Goal: Register for event/course

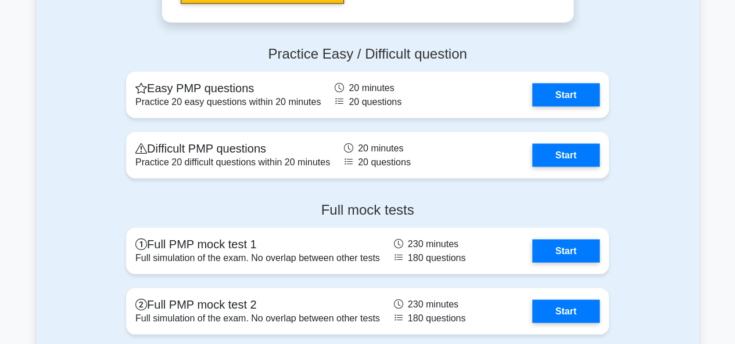
scroll to position [3259, 0]
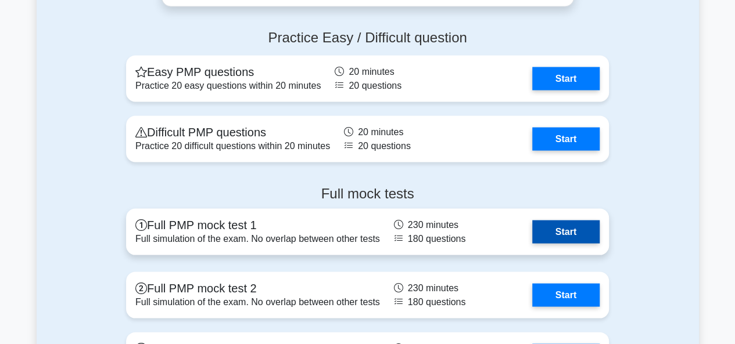
click at [556, 234] on link "Start" at bounding box center [565, 231] width 67 height 23
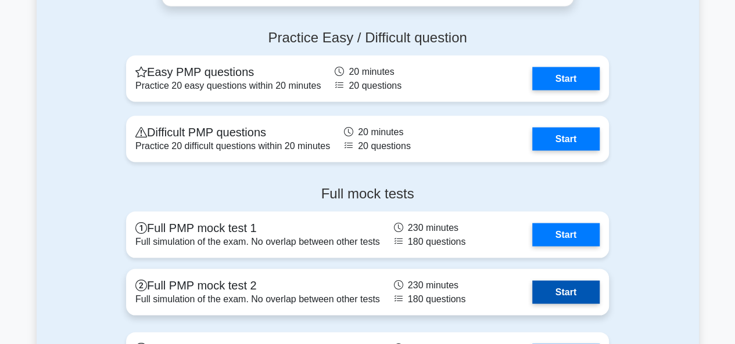
click at [544, 290] on link "Start" at bounding box center [565, 291] width 67 height 23
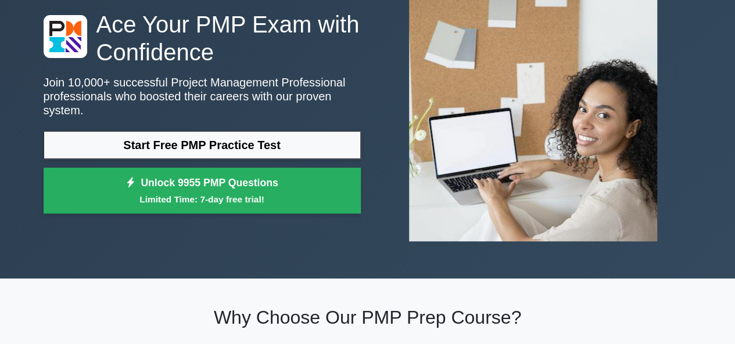
scroll to position [93, 0]
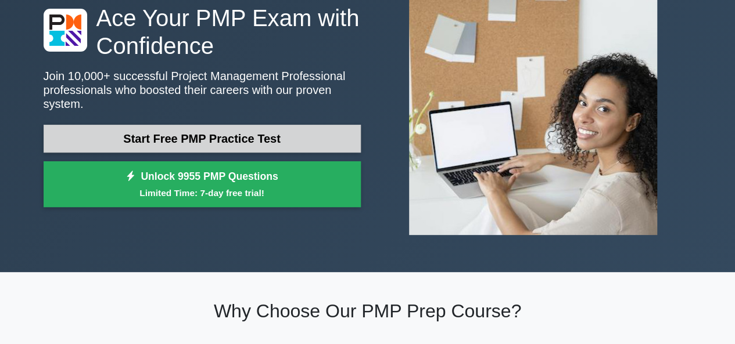
click at [208, 133] on link "Start Free PMP Practice Test" at bounding box center [202, 139] width 317 height 28
